Goal: Task Accomplishment & Management: Manage account settings

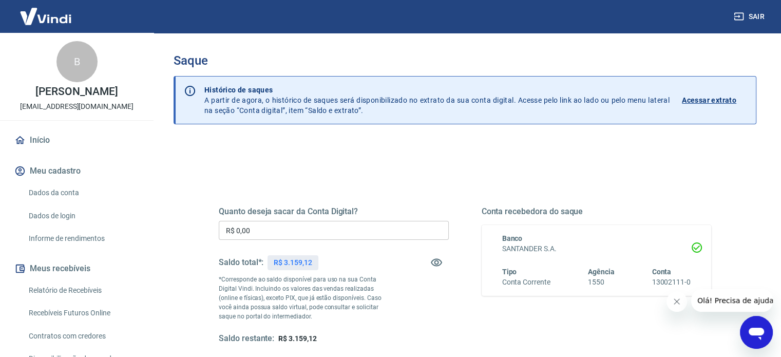
click at [332, 224] on input "R$ 0,00" at bounding box center [334, 230] width 230 height 19
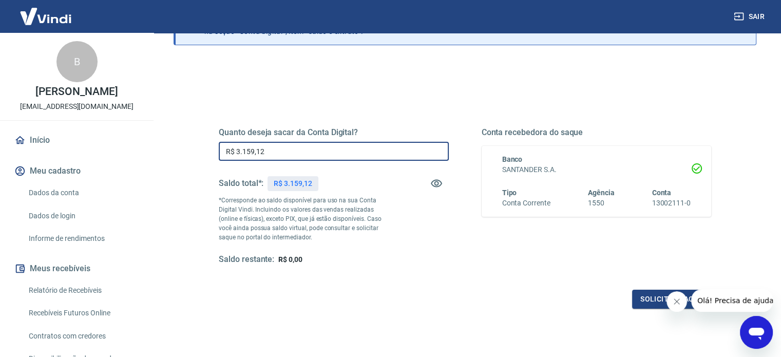
scroll to position [150, 0]
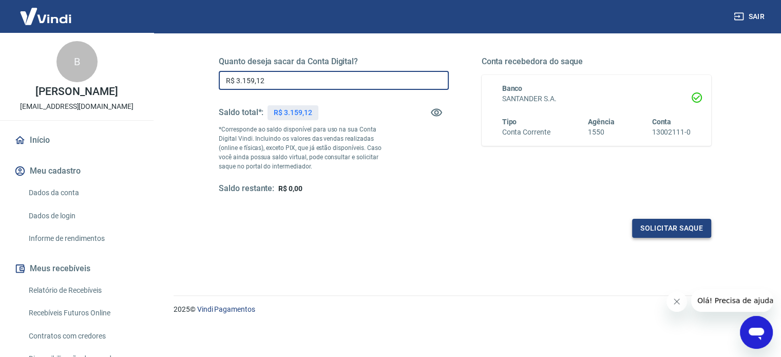
type input "R$ 3.159,12"
click at [684, 231] on button "Solicitar saque" at bounding box center [671, 228] width 79 height 19
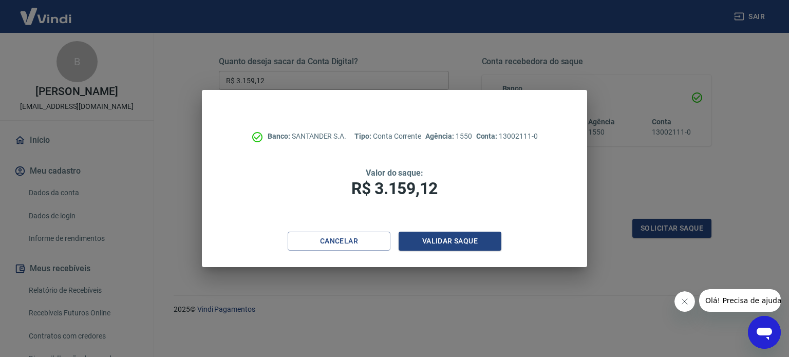
drag, startPoint x: 444, startPoint y: 263, endPoint x: 443, endPoint y: 268, distance: 5.2
click at [447, 261] on div "Cancelar Validar saque" at bounding box center [394, 249] width 385 height 35
click at [442, 245] on button "Validar saque" at bounding box center [449, 241] width 103 height 19
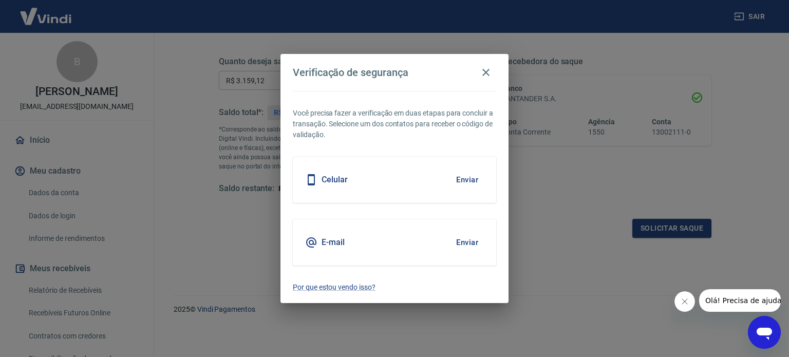
click at [471, 182] on button "Enviar" at bounding box center [466, 180] width 33 height 22
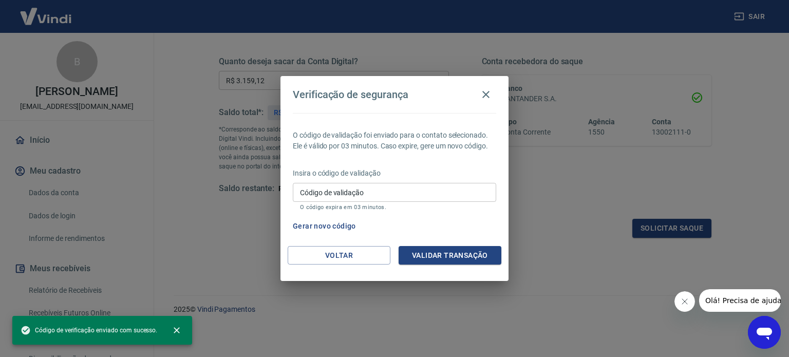
click at [489, 197] on input "Código de validação" at bounding box center [394, 192] width 203 height 19
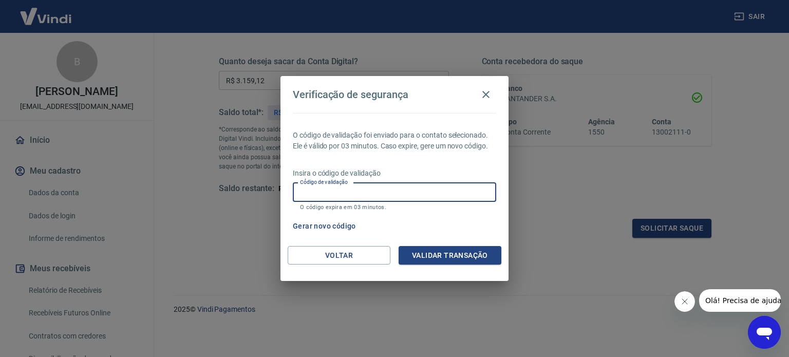
click at [353, 225] on button "Gerar novo código" at bounding box center [324, 226] width 71 height 19
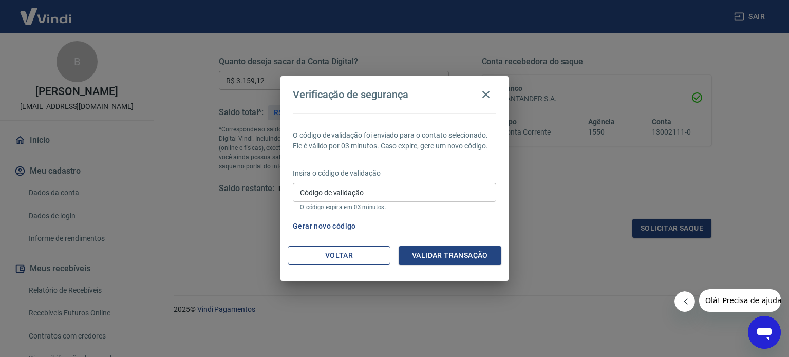
click at [358, 255] on button "Voltar" at bounding box center [338, 255] width 103 height 19
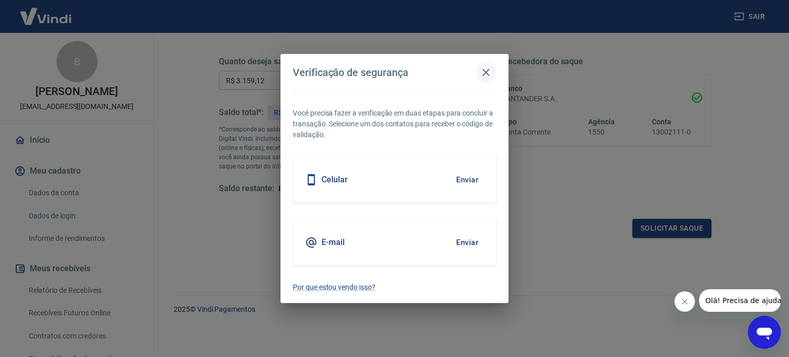
click at [485, 70] on icon "button" at bounding box center [485, 72] width 12 height 12
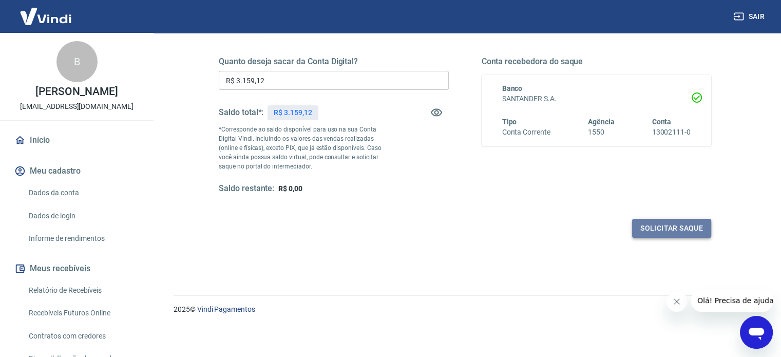
click at [678, 223] on button "Solicitar saque" at bounding box center [671, 228] width 79 height 19
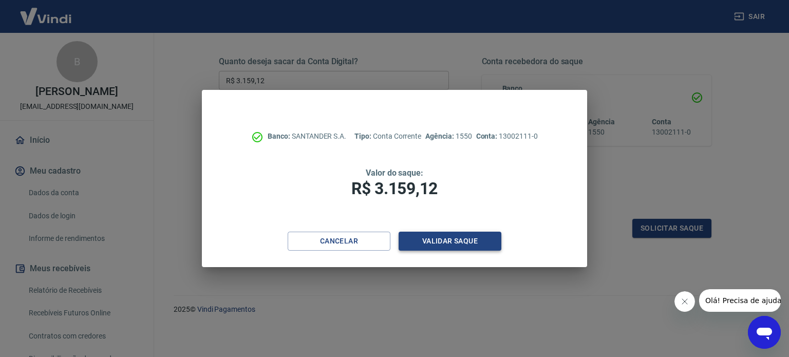
click at [440, 233] on button "Validar saque" at bounding box center [449, 241] width 103 height 19
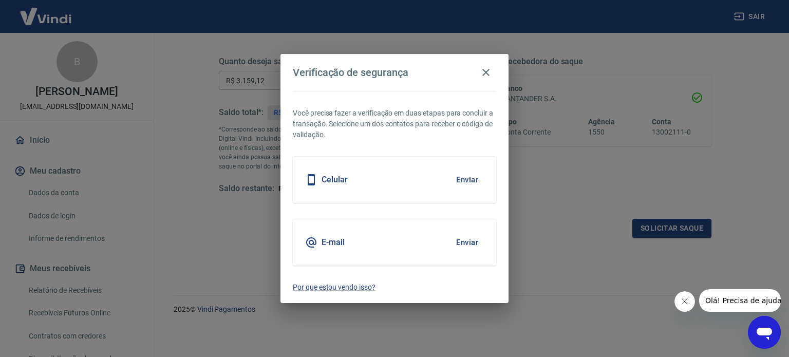
click at [471, 175] on button "Enviar" at bounding box center [466, 180] width 33 height 22
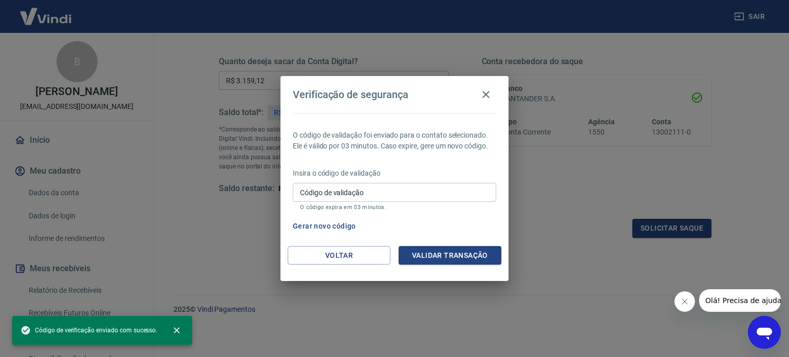
click at [419, 199] on input "Código de validação" at bounding box center [394, 192] width 203 height 19
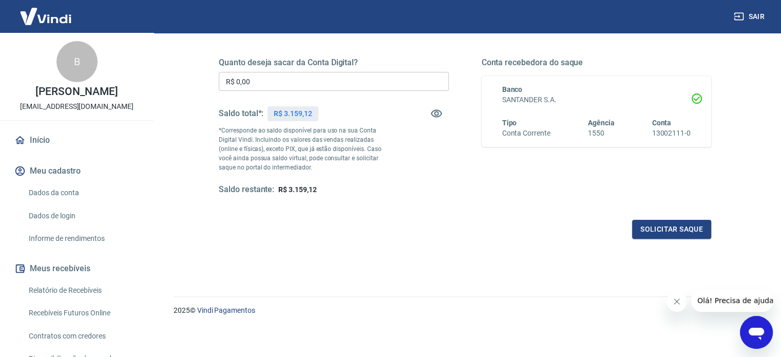
scroll to position [150, 0]
click at [304, 73] on input "R$ 0,00" at bounding box center [334, 80] width 230 height 19
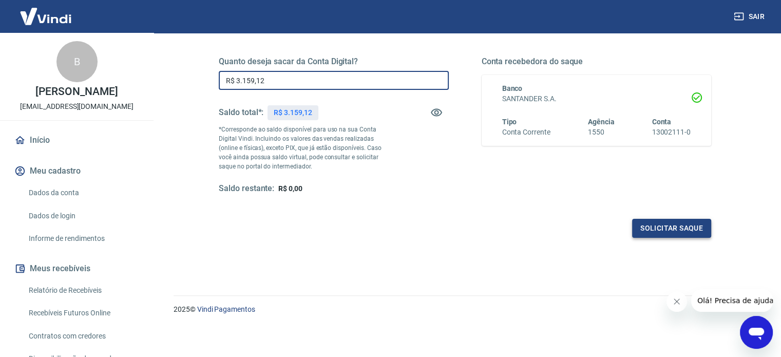
type input "R$ 3.159,12"
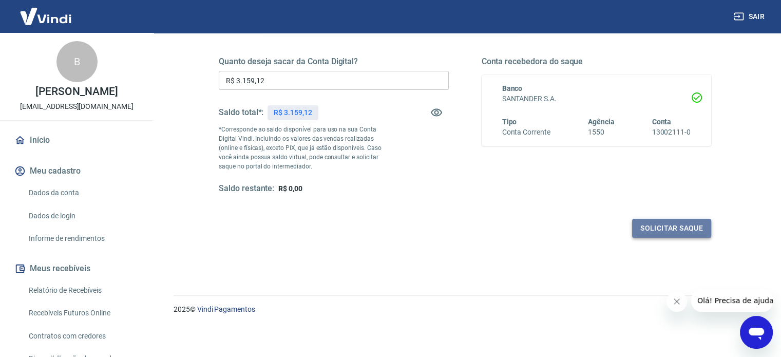
click at [677, 225] on button "Solicitar saque" at bounding box center [671, 228] width 79 height 19
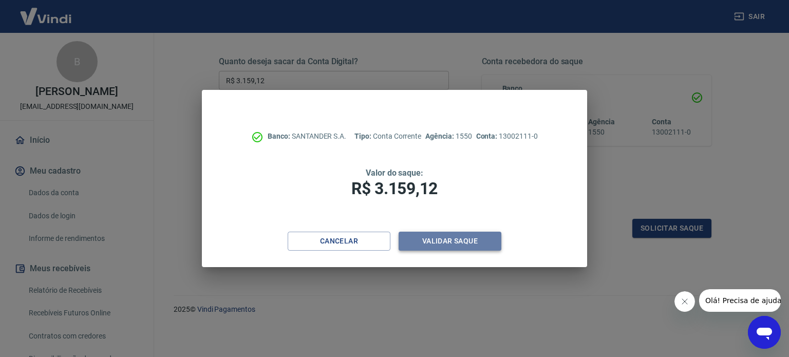
click at [481, 235] on button "Validar saque" at bounding box center [449, 241] width 103 height 19
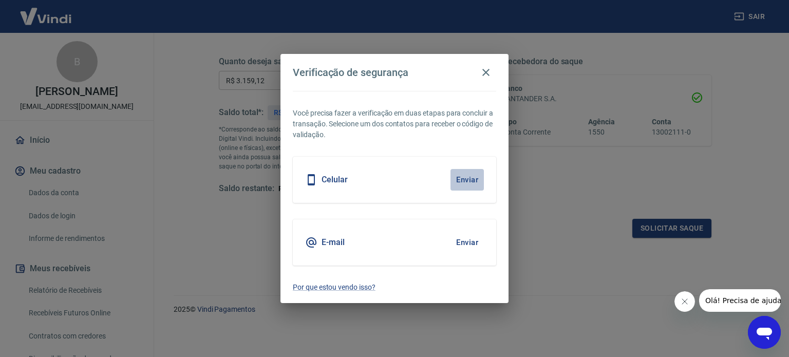
click at [468, 176] on button "Enviar" at bounding box center [466, 180] width 33 height 22
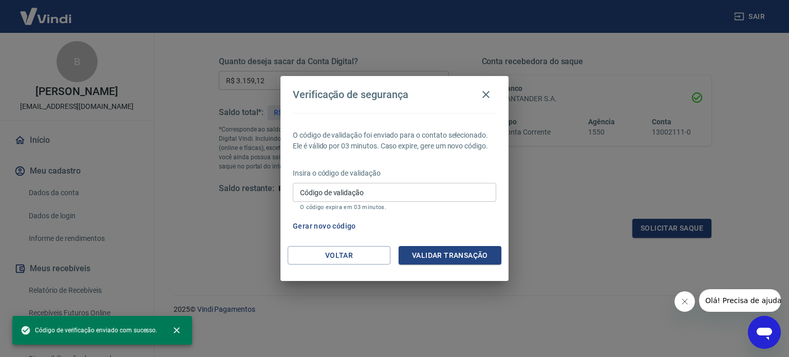
click at [471, 188] on input "Código de validação" at bounding box center [394, 192] width 203 height 19
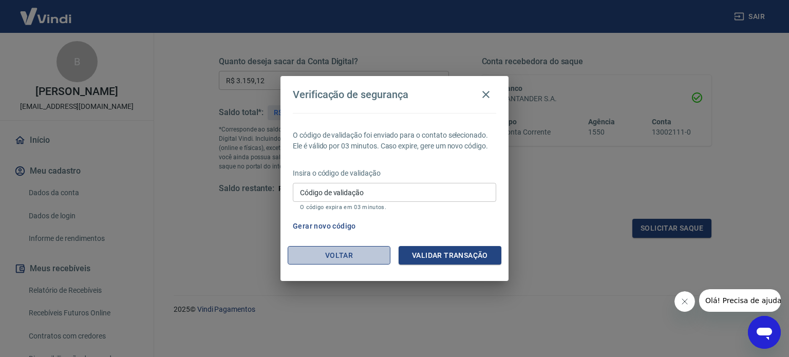
click at [343, 256] on button "Voltar" at bounding box center [338, 255] width 103 height 19
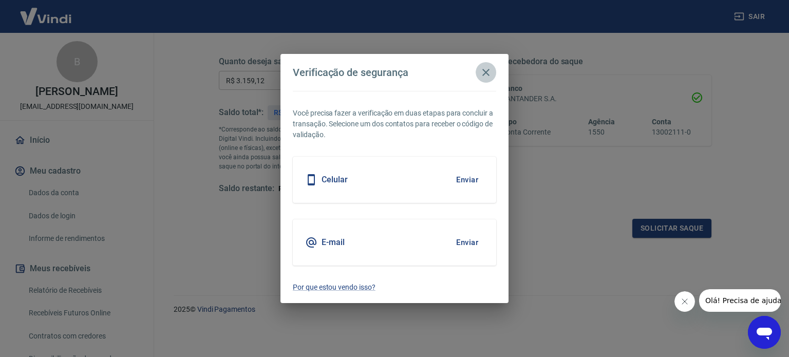
click at [483, 78] on icon "button" at bounding box center [485, 72] width 12 height 12
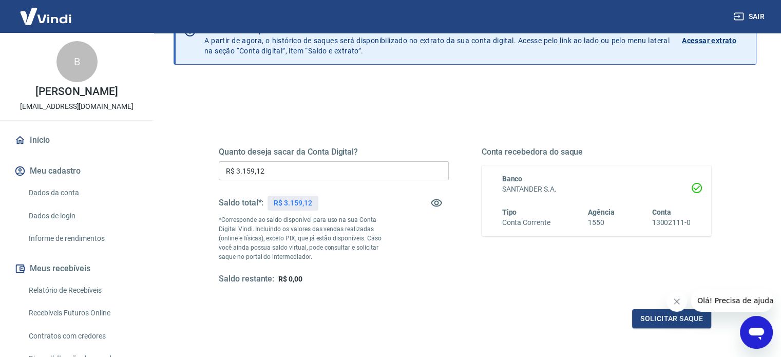
scroll to position [0, 0]
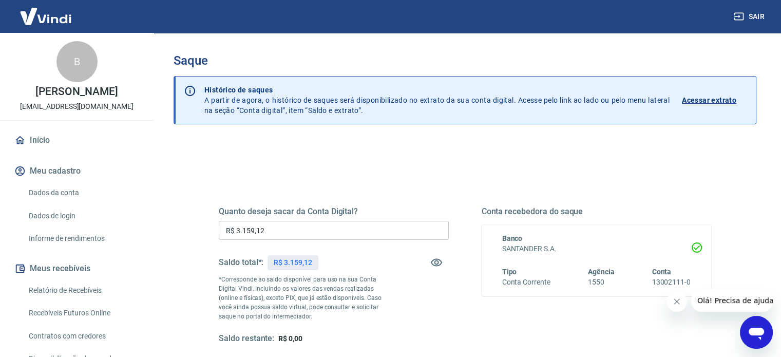
click at [761, 8] on button "Sair" at bounding box center [750, 16] width 37 height 19
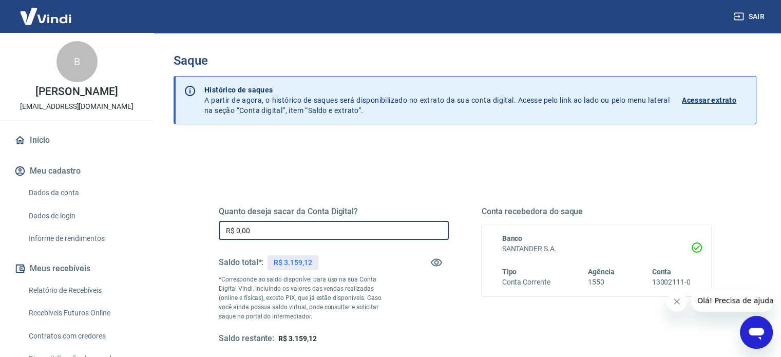
drag, startPoint x: 322, startPoint y: 229, endPoint x: 333, endPoint y: 229, distance: 10.3
click at [327, 229] on input "R$ 0,00" at bounding box center [334, 230] width 230 height 19
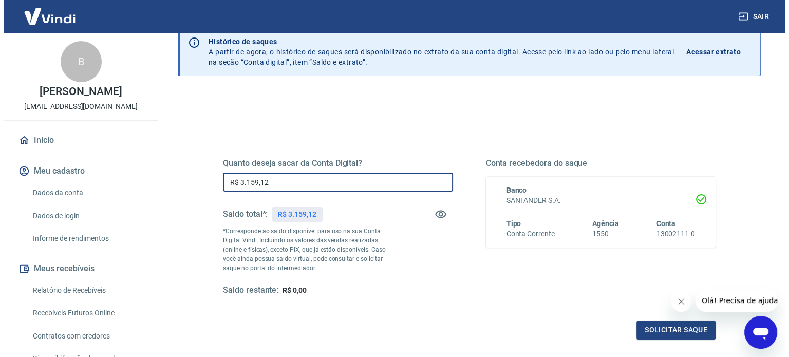
scroll to position [51, 0]
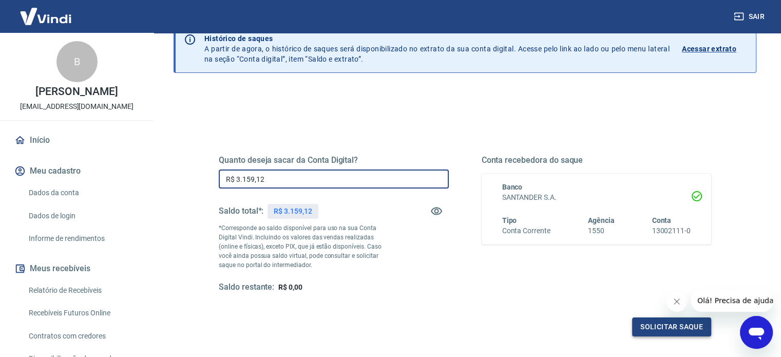
type input "R$ 3.159,12"
click at [653, 327] on button "Solicitar saque" at bounding box center [671, 326] width 79 height 19
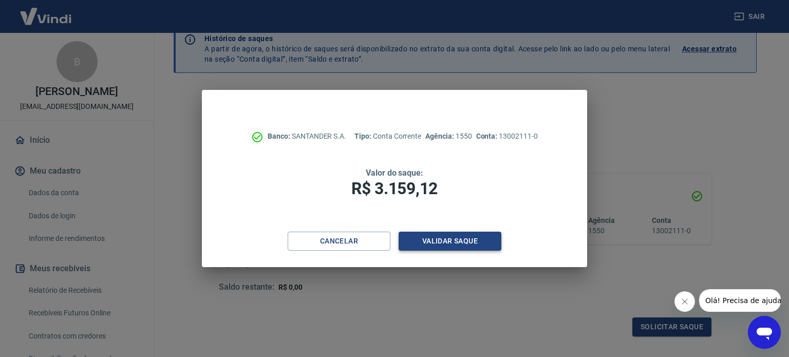
click at [461, 241] on button "Validar saque" at bounding box center [449, 241] width 103 height 19
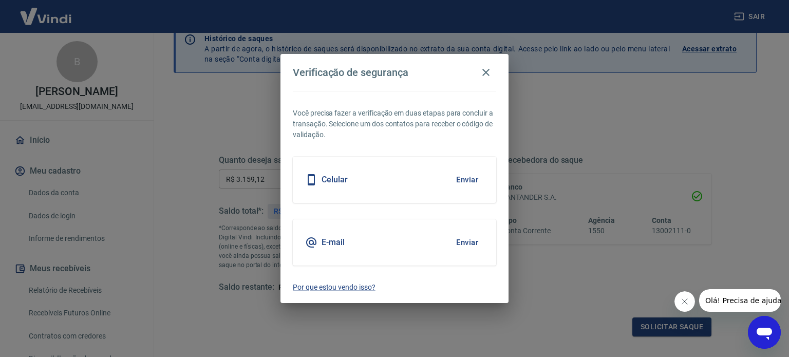
click at [469, 176] on button "Enviar" at bounding box center [466, 180] width 33 height 22
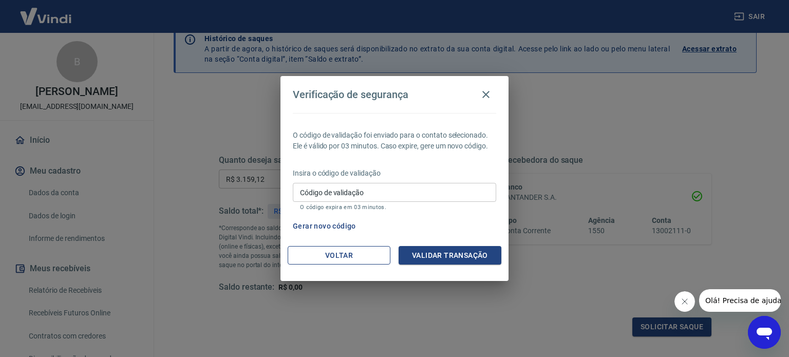
click at [367, 254] on button "Voltar" at bounding box center [338, 255] width 103 height 19
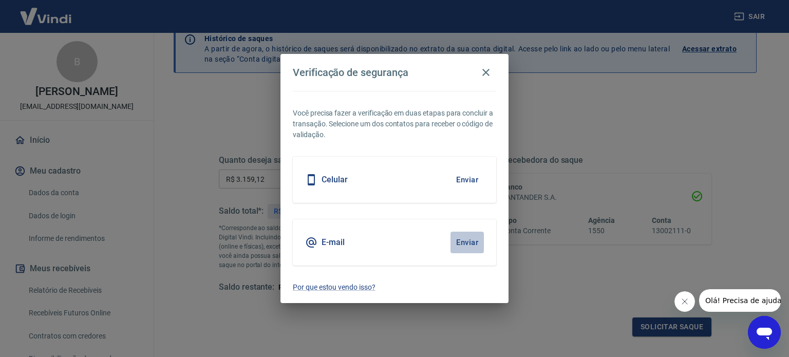
click at [474, 240] on button "Enviar" at bounding box center [466, 243] width 33 height 22
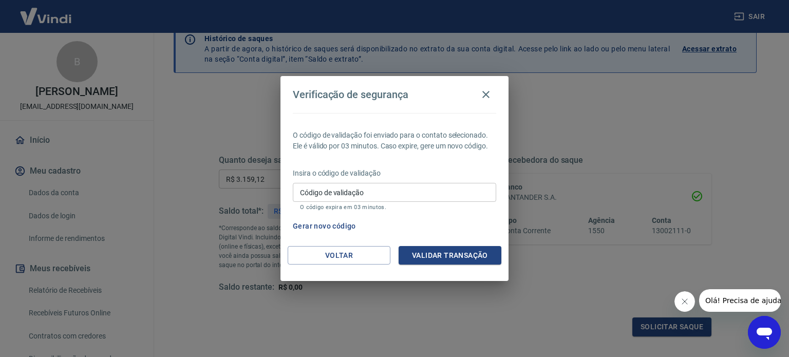
click at [361, 195] on input "Código de validação" at bounding box center [394, 192] width 203 height 19
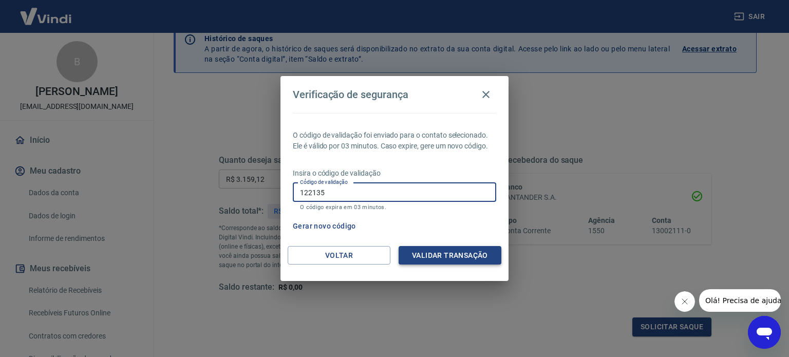
type input "122135"
click at [461, 262] on button "Validar transação" at bounding box center [449, 255] width 103 height 19
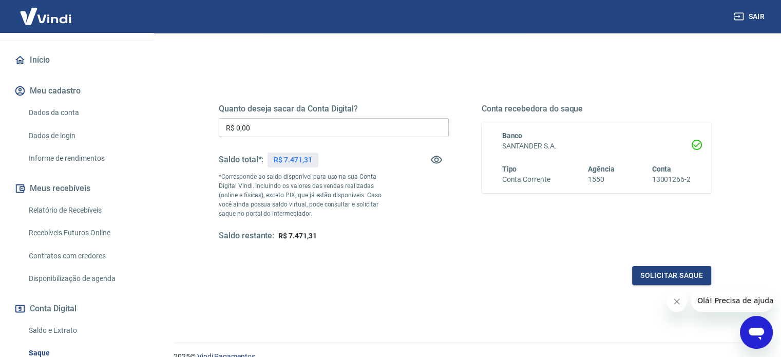
scroll to position [25, 0]
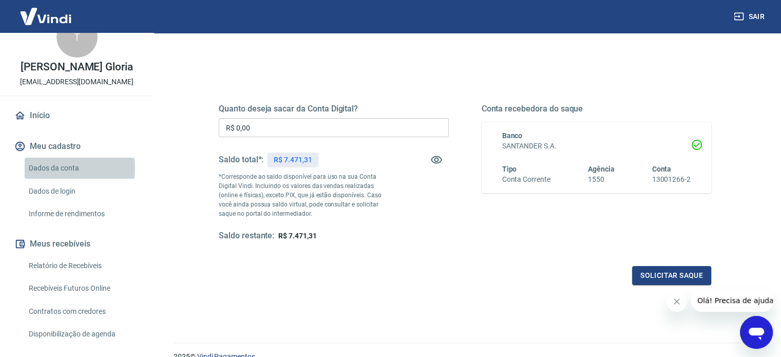
click at [72, 168] on link "Dados da conta" at bounding box center [83, 168] width 117 height 21
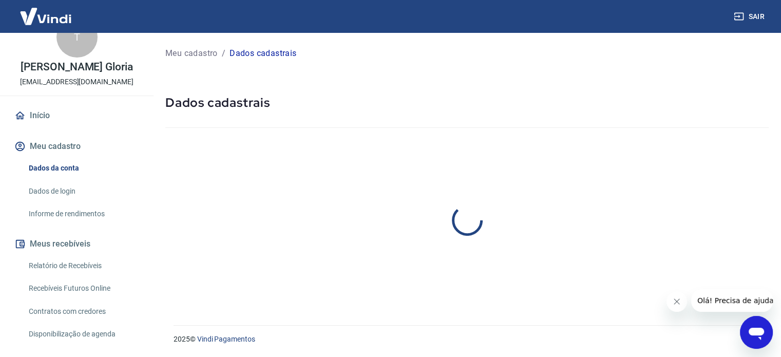
select select "MG"
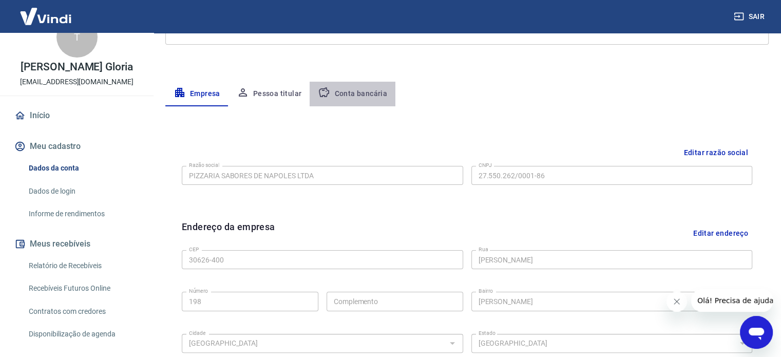
click at [364, 93] on button "Conta bancária" at bounding box center [353, 94] width 86 height 25
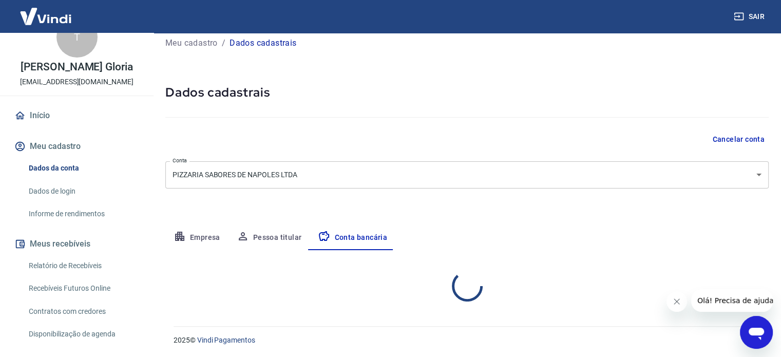
scroll to position [110, 0]
select select "1"
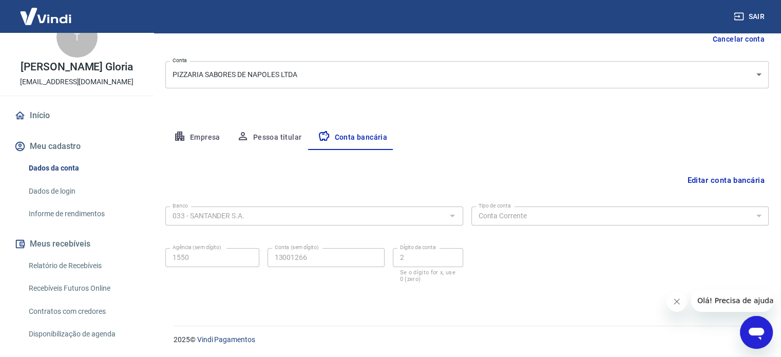
click at [706, 184] on button "Editar conta bancária" at bounding box center [726, 180] width 86 height 20
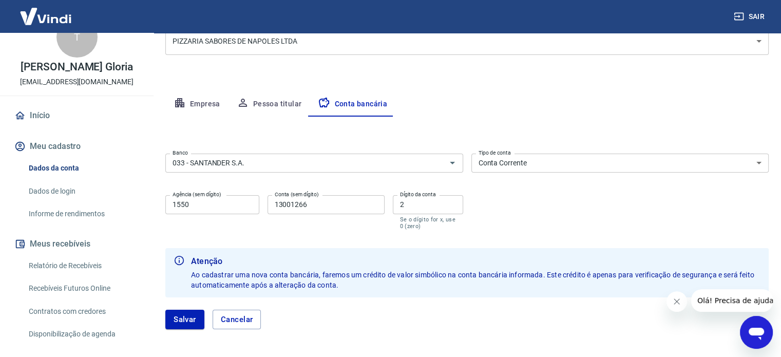
scroll to position [162, 0]
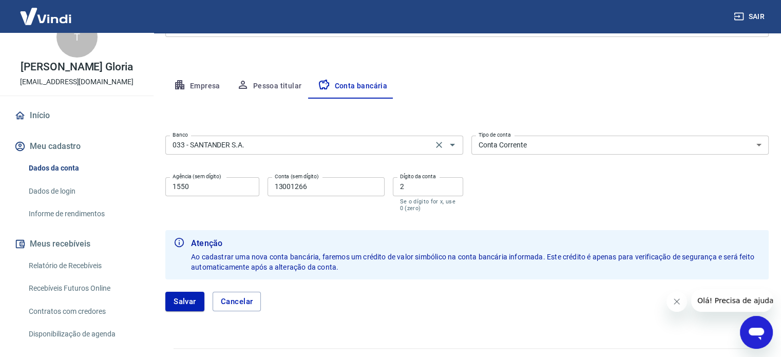
click at [281, 137] on div "033 - SANTANDER S.A. Banco" at bounding box center [314, 145] width 298 height 19
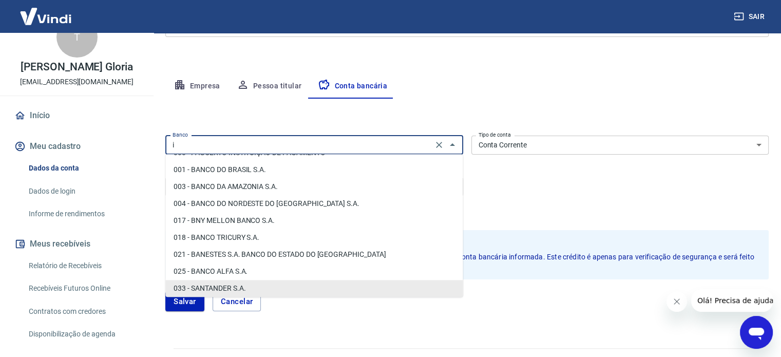
scroll to position [0, 0]
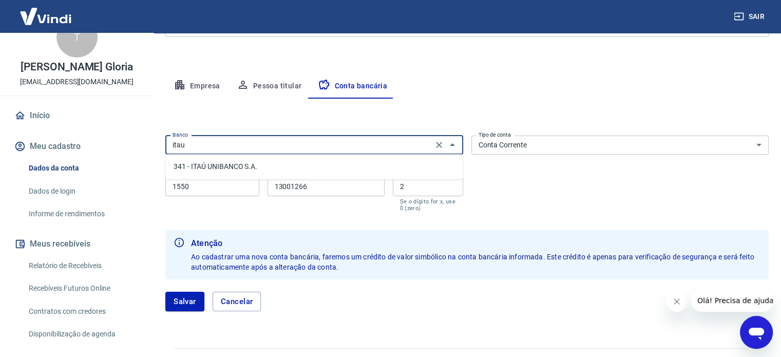
click at [268, 163] on li "341 - ITAÚ UNIBANCO S.A." at bounding box center [313, 166] width 297 height 17
type input "341 - ITAÚ UNIBANCO S.A."
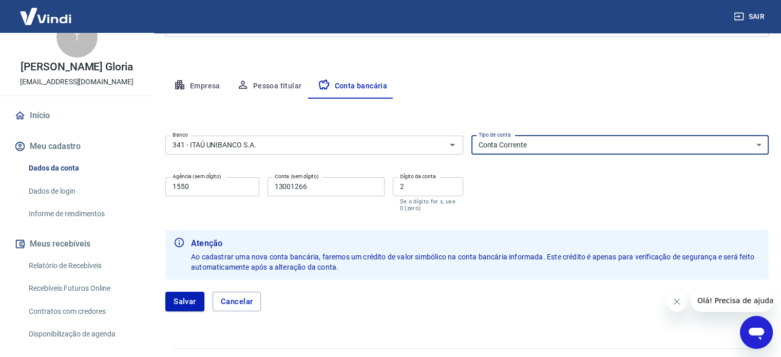
click at [545, 147] on select "Conta Corrente Conta Poupança" at bounding box center [620, 145] width 298 height 19
click at [208, 189] on input "1550" at bounding box center [212, 186] width 94 height 19
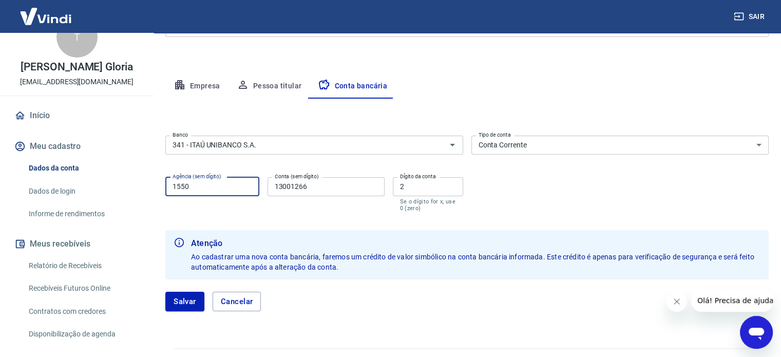
click at [208, 189] on input "1550" at bounding box center [212, 186] width 94 height 19
type input "1639"
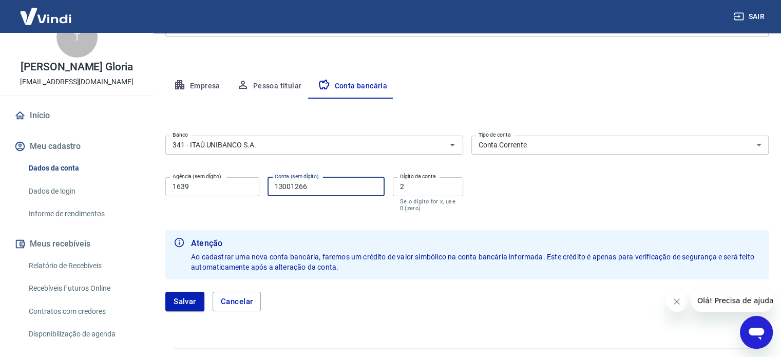
drag, startPoint x: 353, startPoint y: 183, endPoint x: 247, endPoint y: 180, distance: 106.3
click at [248, 182] on div "Agência (sem dígito) 1639 Agência (sem dígito) Conta (sem dígito) 13001266 Cont…" at bounding box center [314, 193] width 298 height 41
type input "9"
type input "72200"
click at [420, 187] on input "2" at bounding box center [428, 186] width 70 height 19
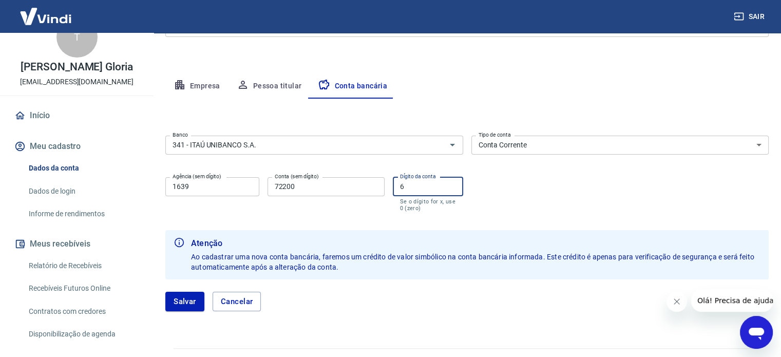
type input "6"
click at [575, 183] on div "Banco 341 - ITAÚ UNIBANCO S.A. Banco Tipo de conta Conta Corrente Conta Poupanç…" at bounding box center [466, 172] width 603 height 82
click at [178, 299] on button "Salvar" at bounding box center [184, 302] width 39 height 20
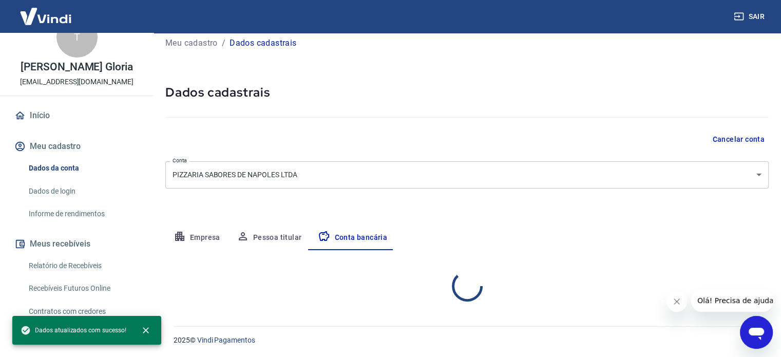
scroll to position [110, 0]
select select "1"
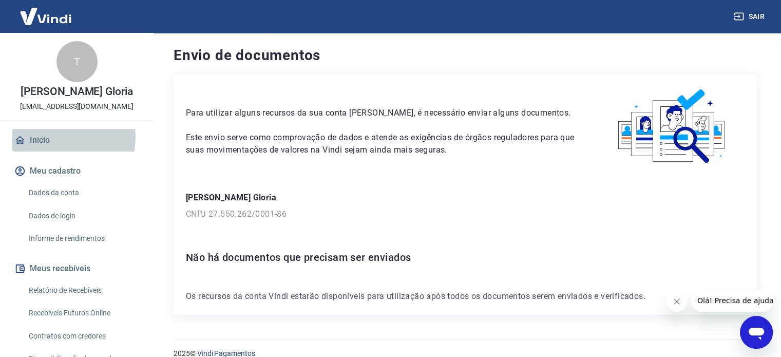
click at [61, 137] on link "Início" at bounding box center [76, 140] width 129 height 23
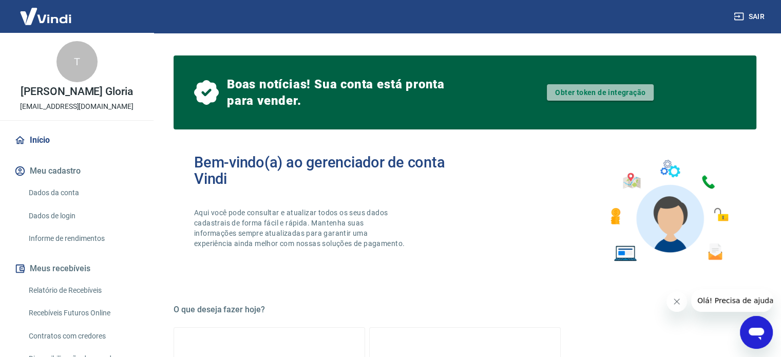
click at [614, 93] on link "Obter token de integração" at bounding box center [600, 92] width 107 height 16
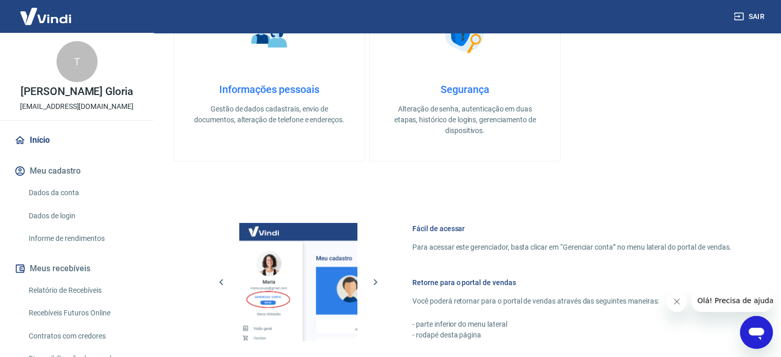
scroll to position [119, 0]
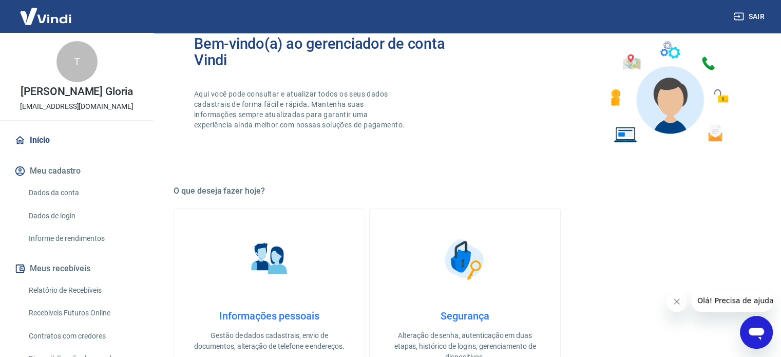
click at [89, 133] on link "Início" at bounding box center [76, 140] width 129 height 23
click at [33, 133] on link "Início" at bounding box center [76, 140] width 129 height 23
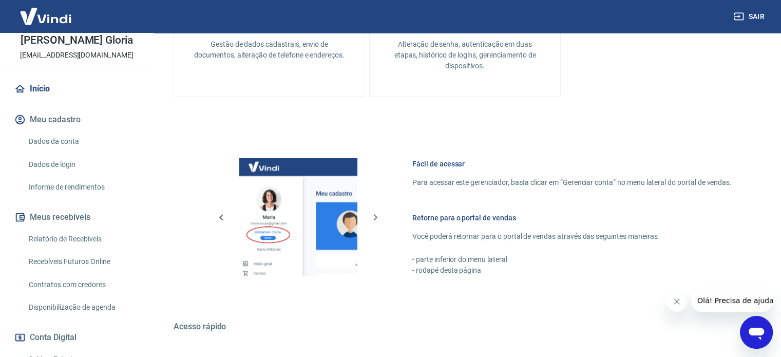
scroll to position [529, 0]
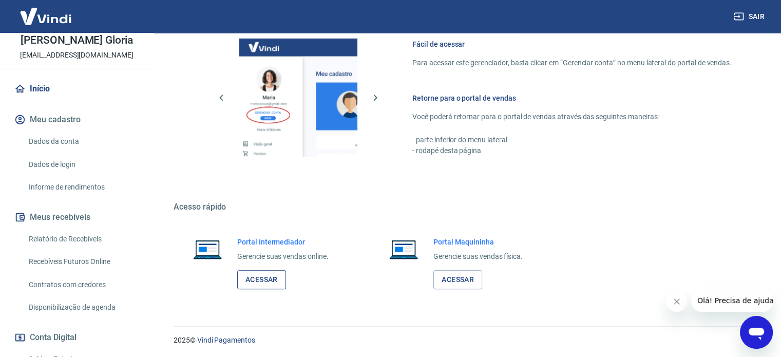
click at [278, 285] on link "Acessar" at bounding box center [261, 279] width 49 height 19
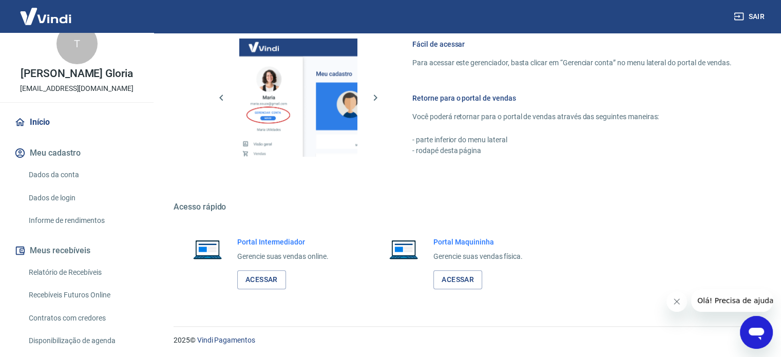
scroll to position [0, 0]
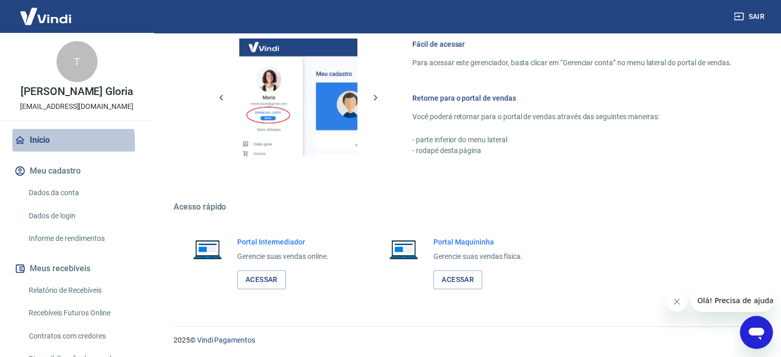
click at [37, 144] on link "Início" at bounding box center [76, 140] width 129 height 23
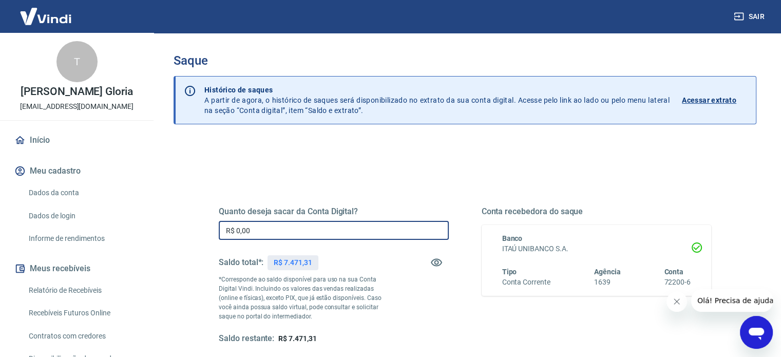
drag, startPoint x: 302, startPoint y: 227, endPoint x: 313, endPoint y: 225, distance: 11.0
click at [303, 227] on input "R$ 0,00" at bounding box center [334, 230] width 230 height 19
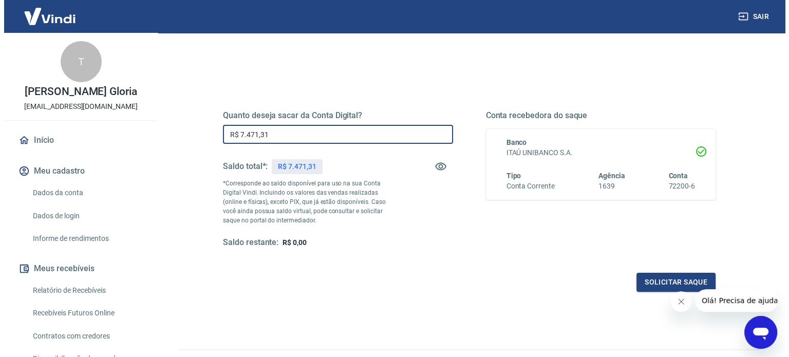
scroll to position [103, 0]
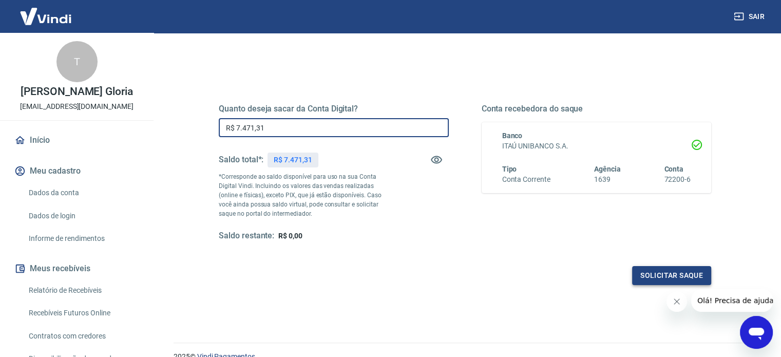
type input "R$ 7.471,31"
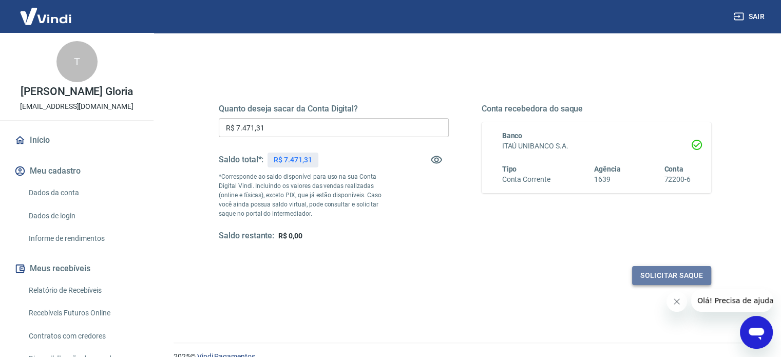
click at [655, 279] on button "Solicitar saque" at bounding box center [671, 275] width 79 height 19
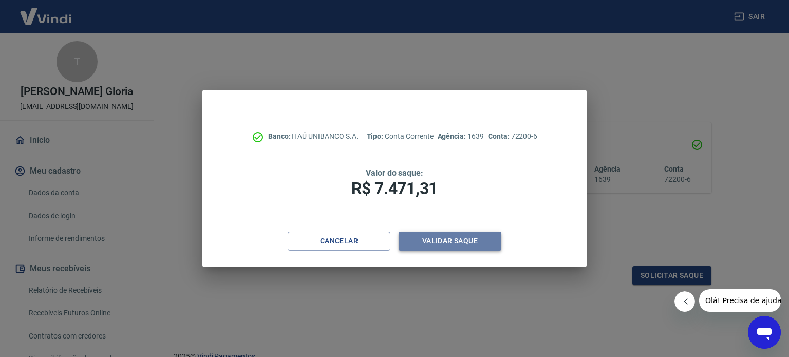
click at [454, 241] on button "Validar saque" at bounding box center [449, 241] width 103 height 19
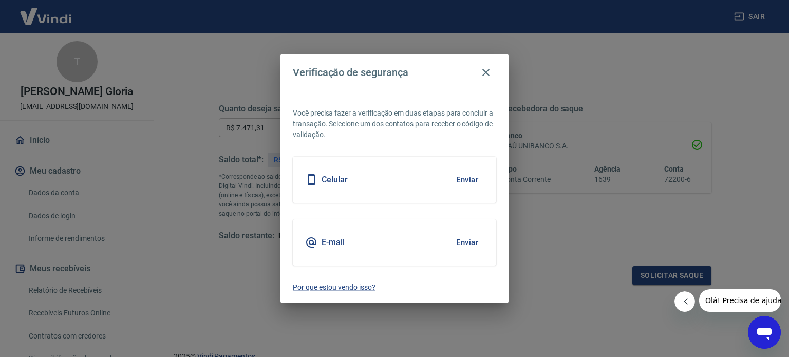
click at [473, 245] on button "Enviar" at bounding box center [466, 243] width 33 height 22
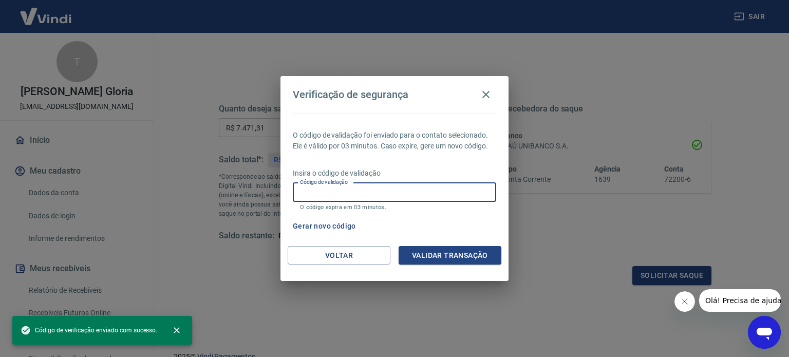
click at [366, 201] on input "Código de validação" at bounding box center [394, 192] width 203 height 19
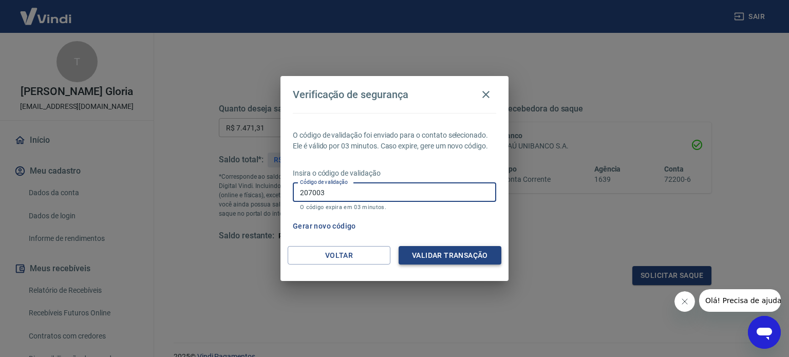
type input "207003"
click at [431, 258] on button "Validar transação" at bounding box center [449, 255] width 103 height 19
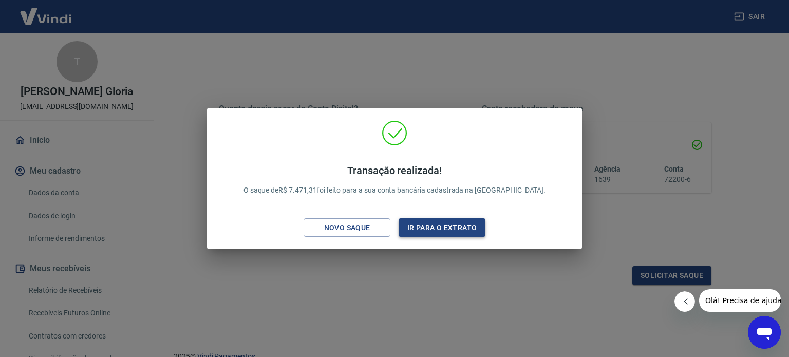
click at [456, 226] on button "Ir para o extrato" at bounding box center [441, 227] width 87 height 19
